Goal: Task Accomplishment & Management: Use online tool/utility

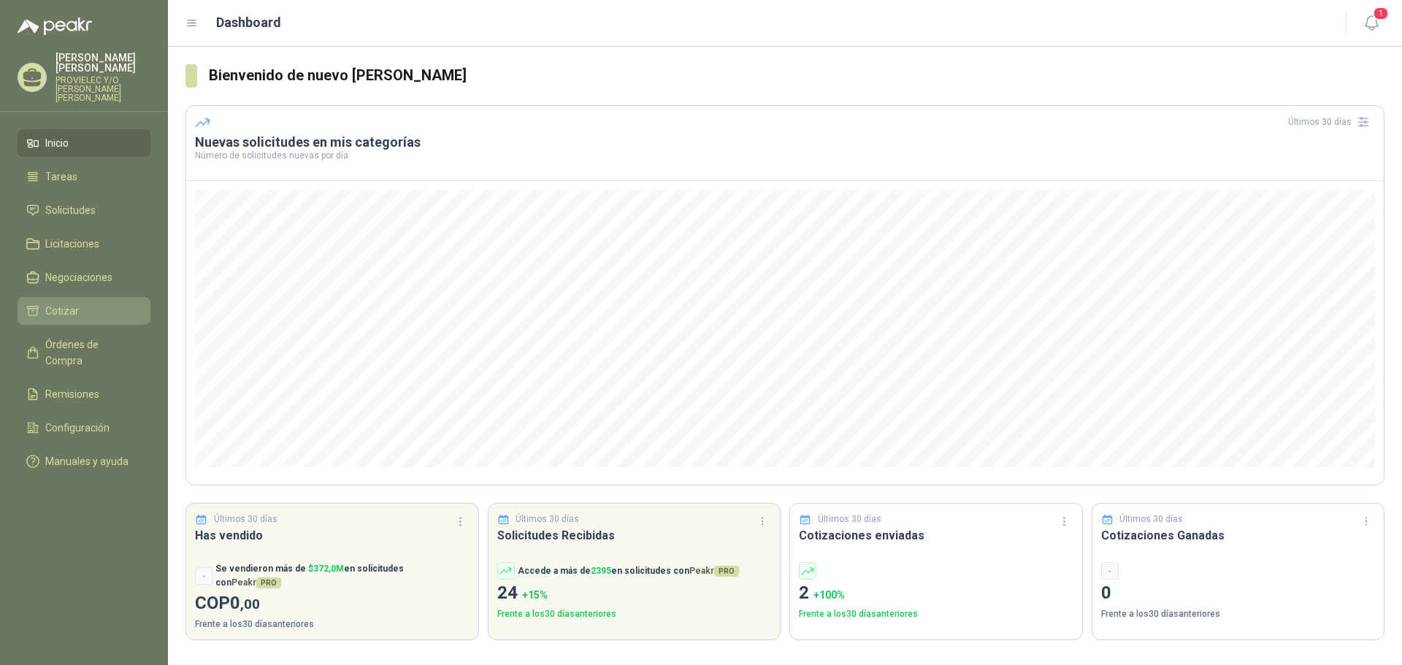
click at [91, 297] on link "Cotizar" at bounding box center [84, 311] width 133 height 28
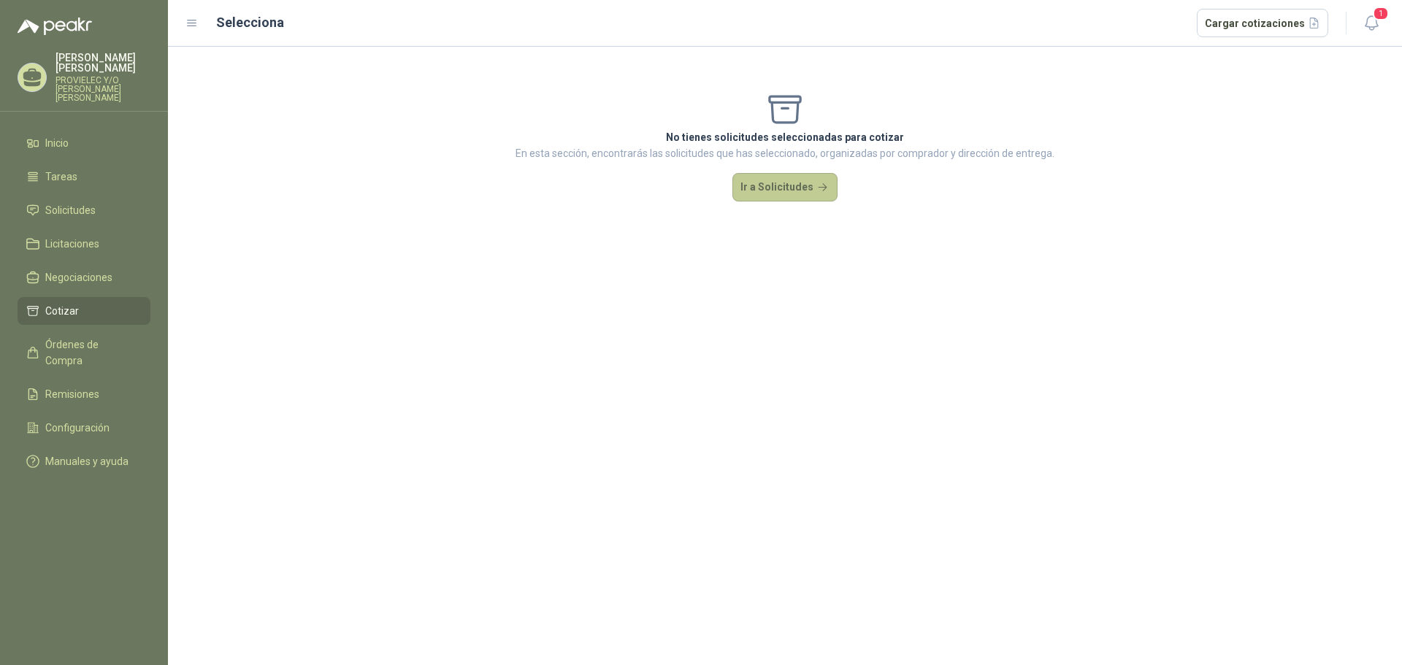
click at [761, 196] on button "Ir a Solicitudes" at bounding box center [784, 187] width 105 height 29
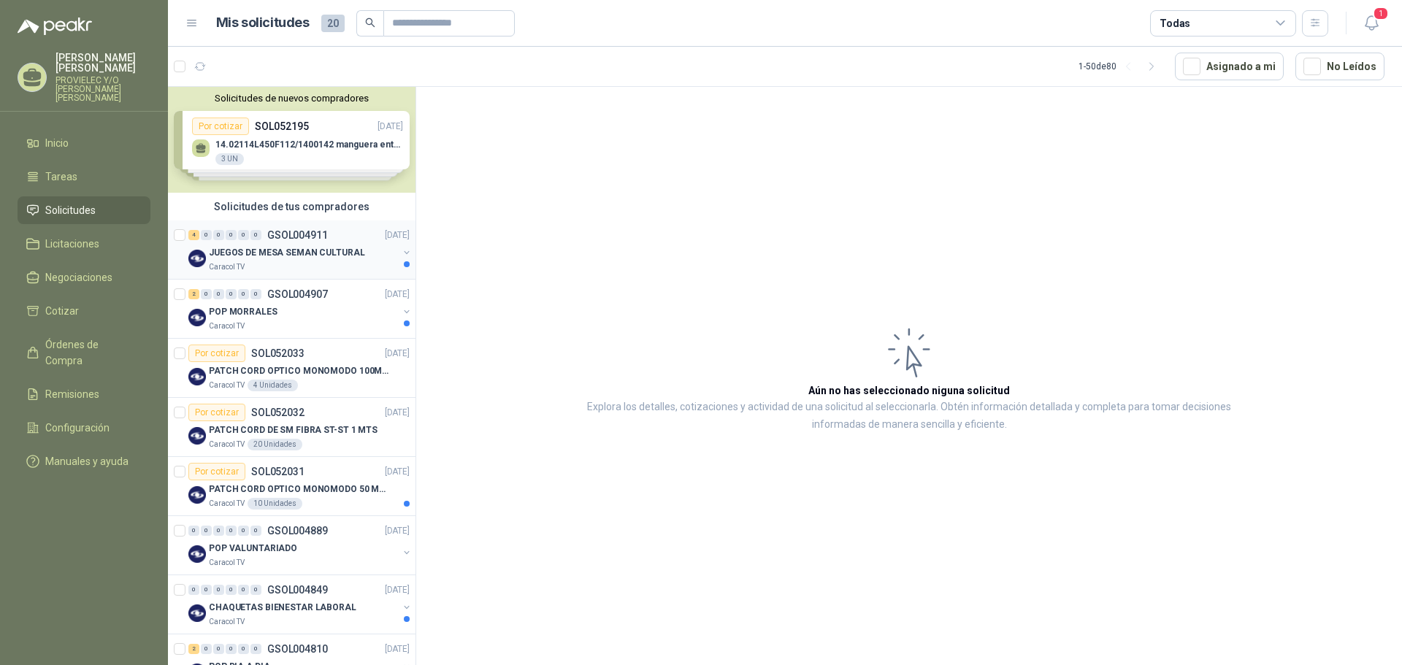
click at [292, 249] on p "JUEGOS DE MESA SEMAN CULTURAL" at bounding box center [287, 253] width 156 height 14
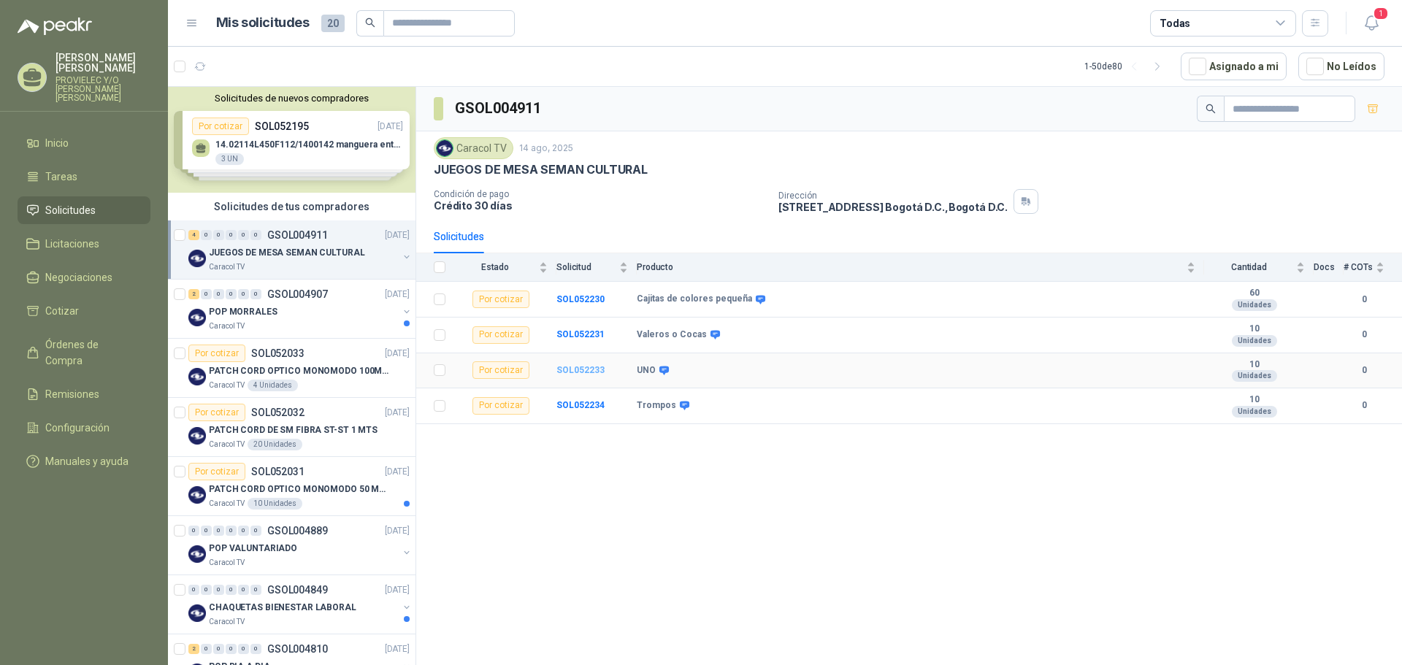
click at [582, 372] on b "SOL052233" at bounding box center [580, 370] width 48 height 10
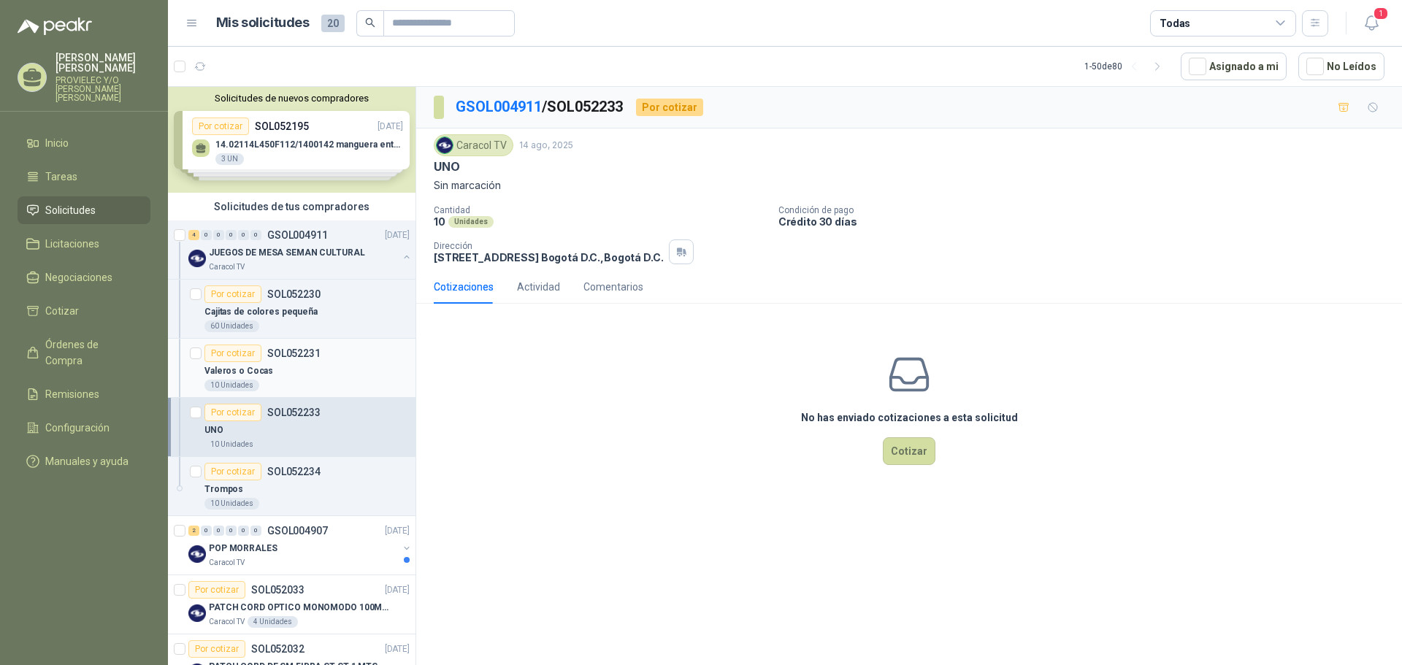
click at [315, 361] on div "Por cotizar SOL052231" at bounding box center [262, 354] width 116 height 18
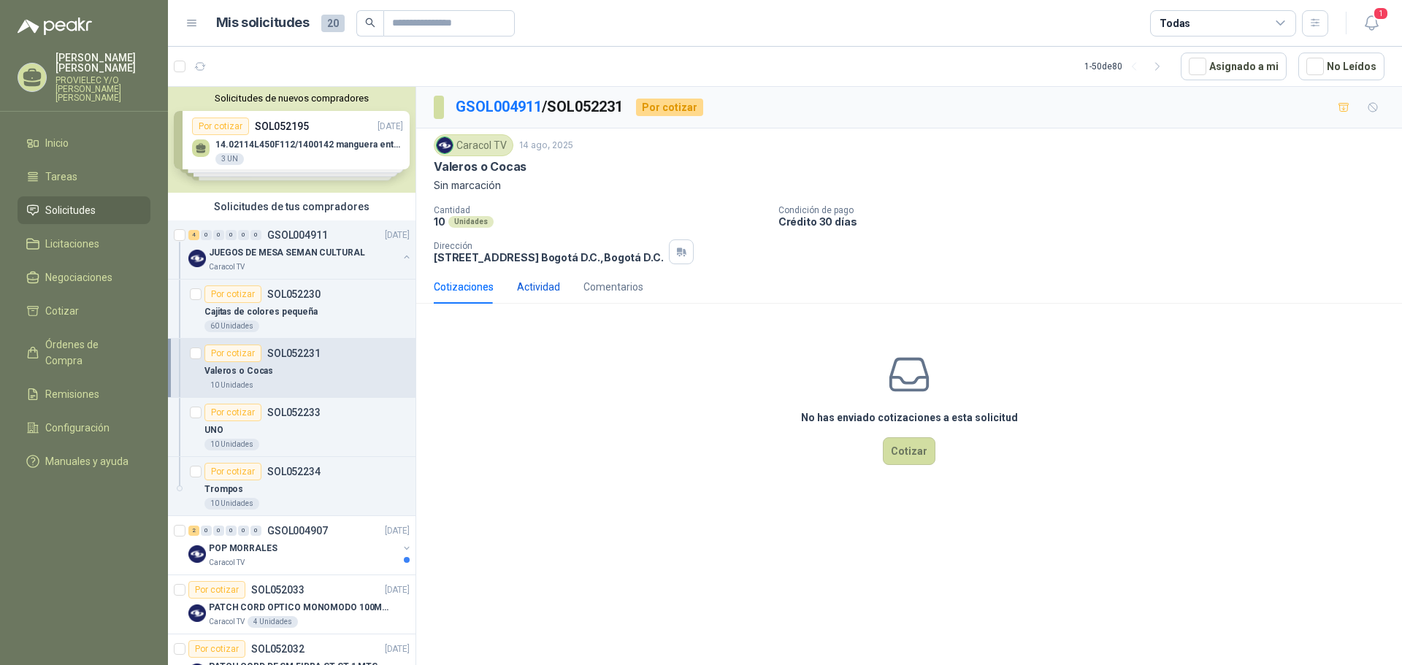
click at [548, 285] on div "Actividad" at bounding box center [538, 287] width 43 height 16
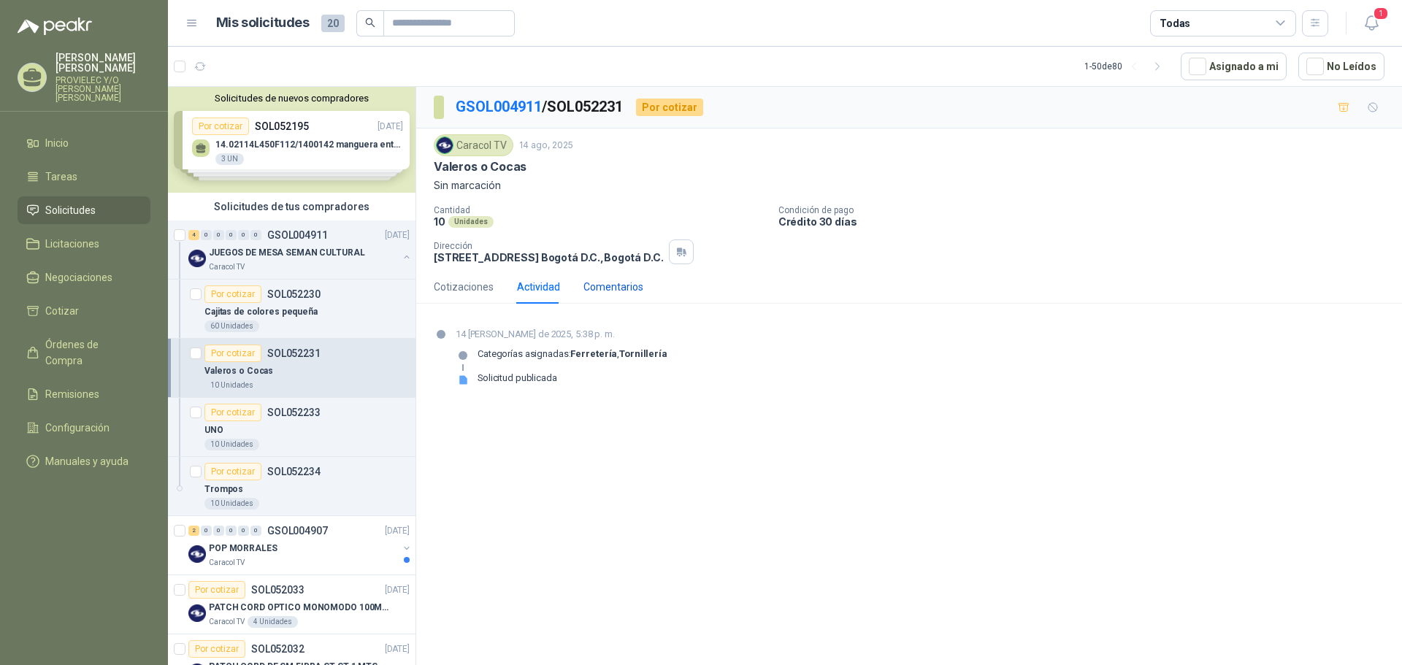
click at [609, 285] on div "Comentarios" at bounding box center [613, 287] width 60 height 16
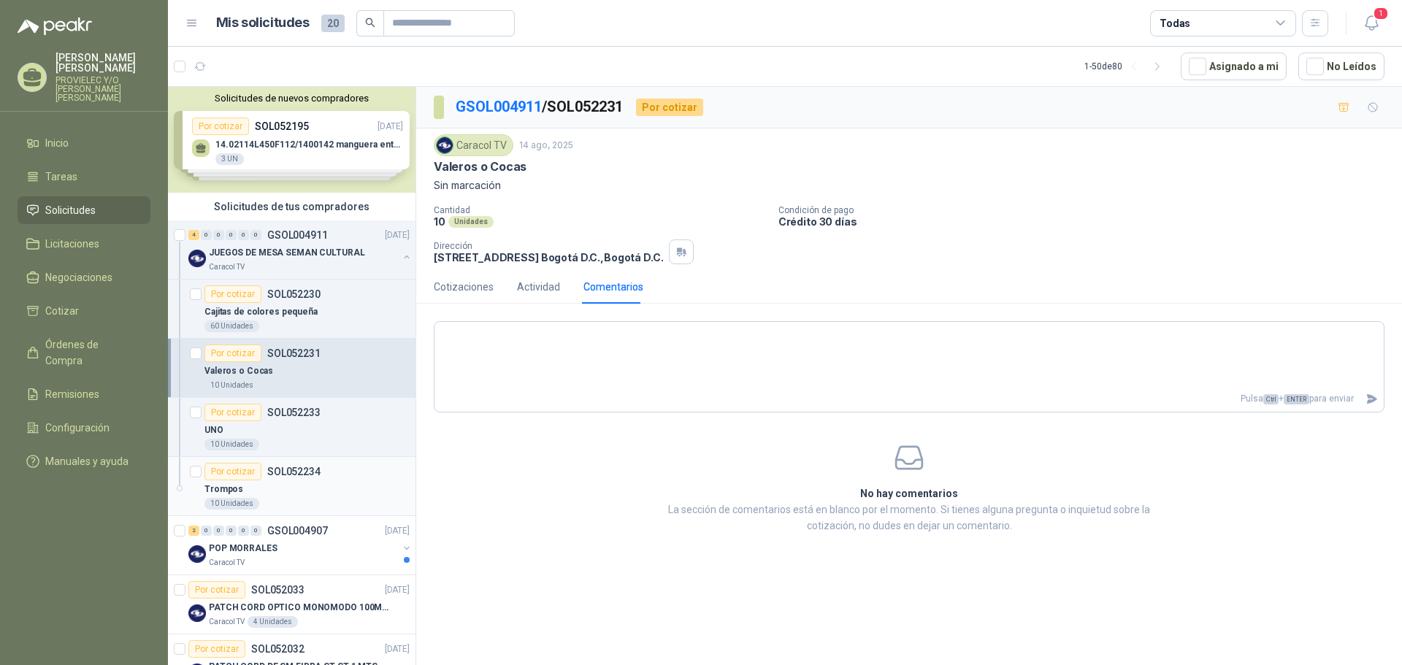
click at [296, 467] on p "SOL052234" at bounding box center [293, 471] width 53 height 10
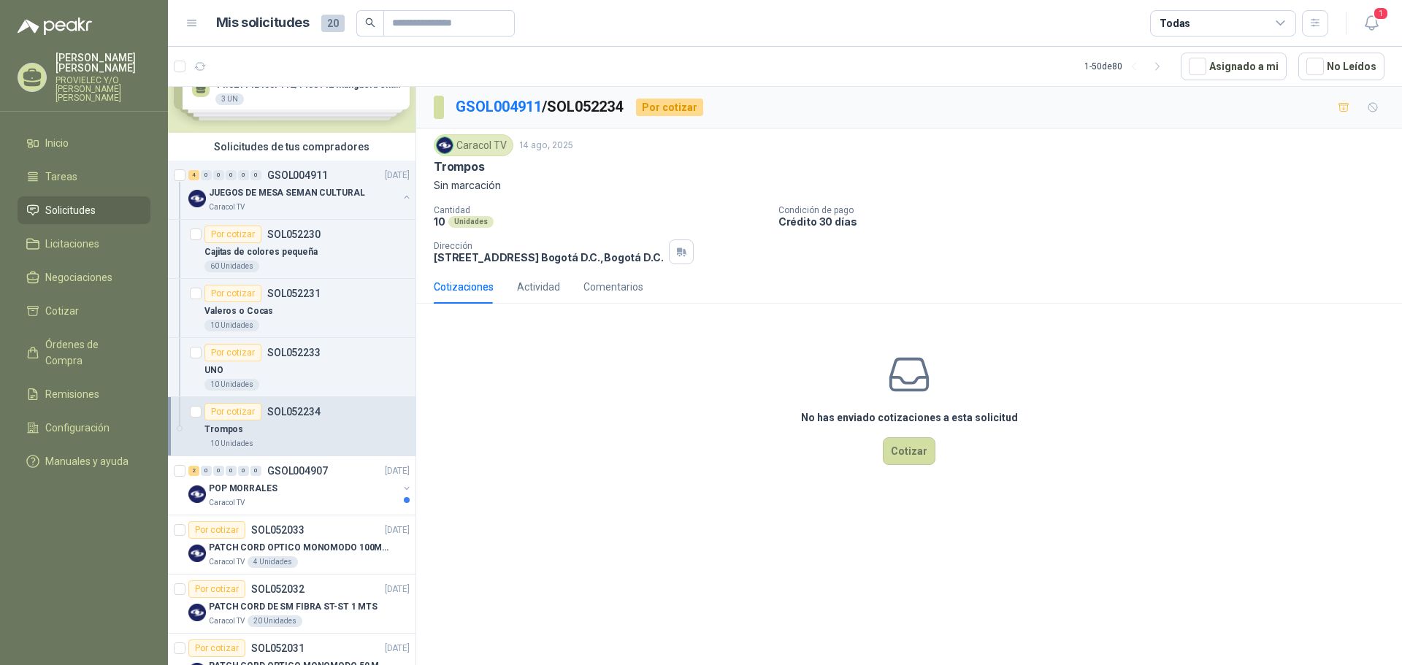
scroll to position [219, 0]
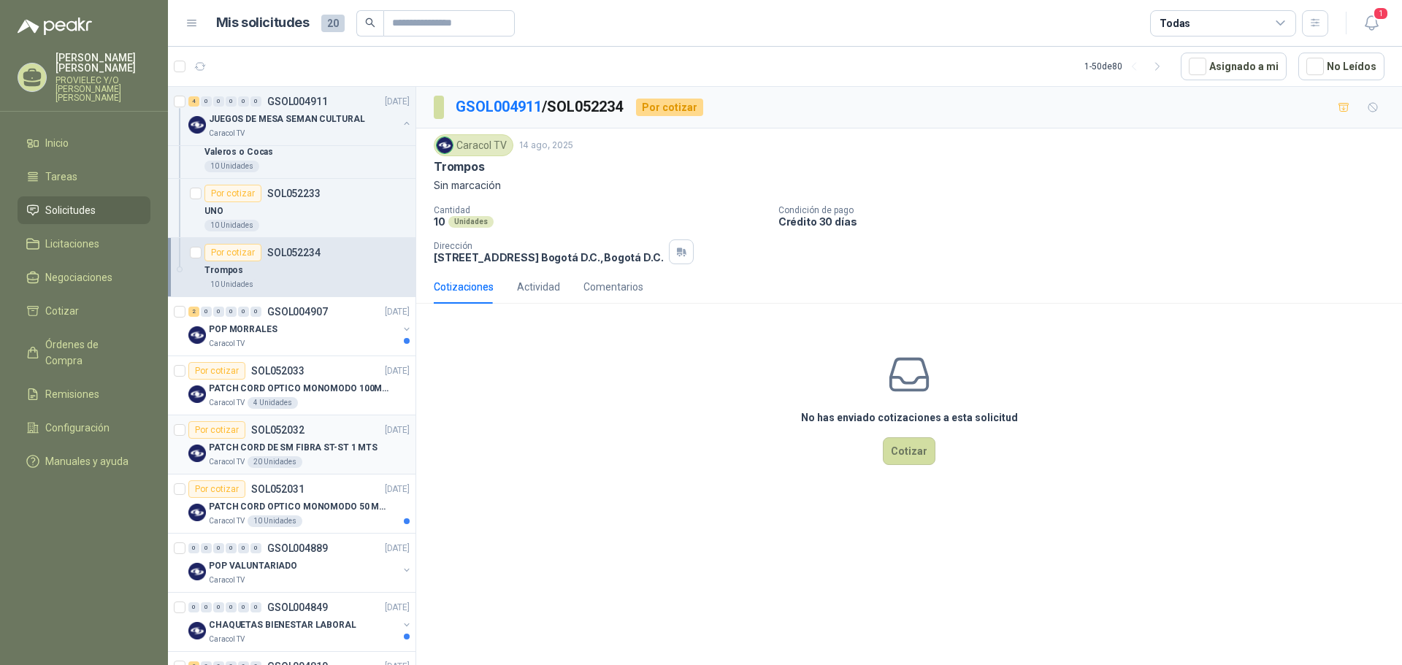
click at [283, 445] on p "PATCH CORD DE SM FIBRA ST-ST 1 MTS" at bounding box center [293, 448] width 169 height 14
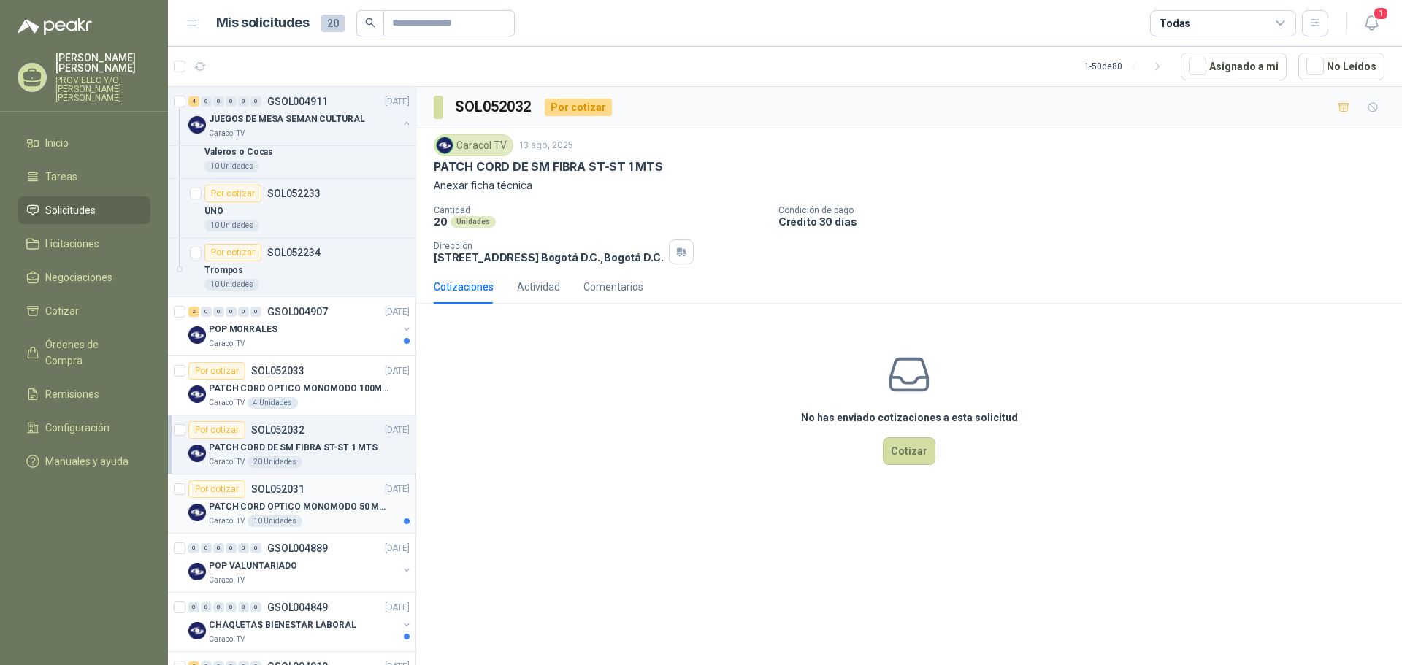
click at [273, 507] on p "PATCH CORD OPTICO MONOMODO 50 MTS" at bounding box center [300, 507] width 182 height 14
click at [256, 566] on p "POP VALUNTARIADO" at bounding box center [253, 566] width 88 height 14
